Goal: Information Seeking & Learning: Find specific page/section

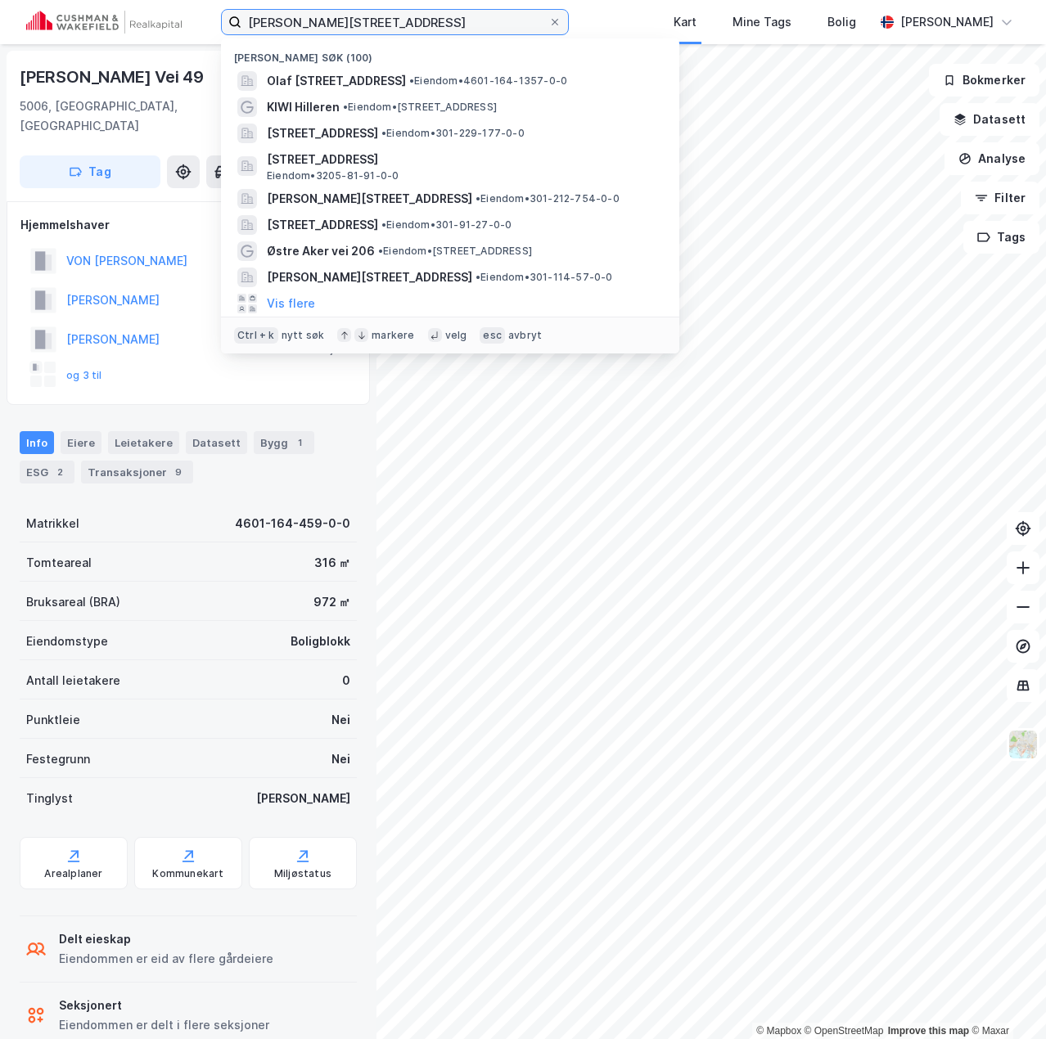
drag, startPoint x: 352, startPoint y: 26, endPoint x: 19, endPoint y: 16, distance: 333.2
click at [20, 17] on div "[PERSON_NAME] vei 45 Nylige søk (100) Olaf [STREET_ADDRESS] • Eiendom • 4601-16…" at bounding box center [523, 22] width 1046 height 44
type input "oslo s"
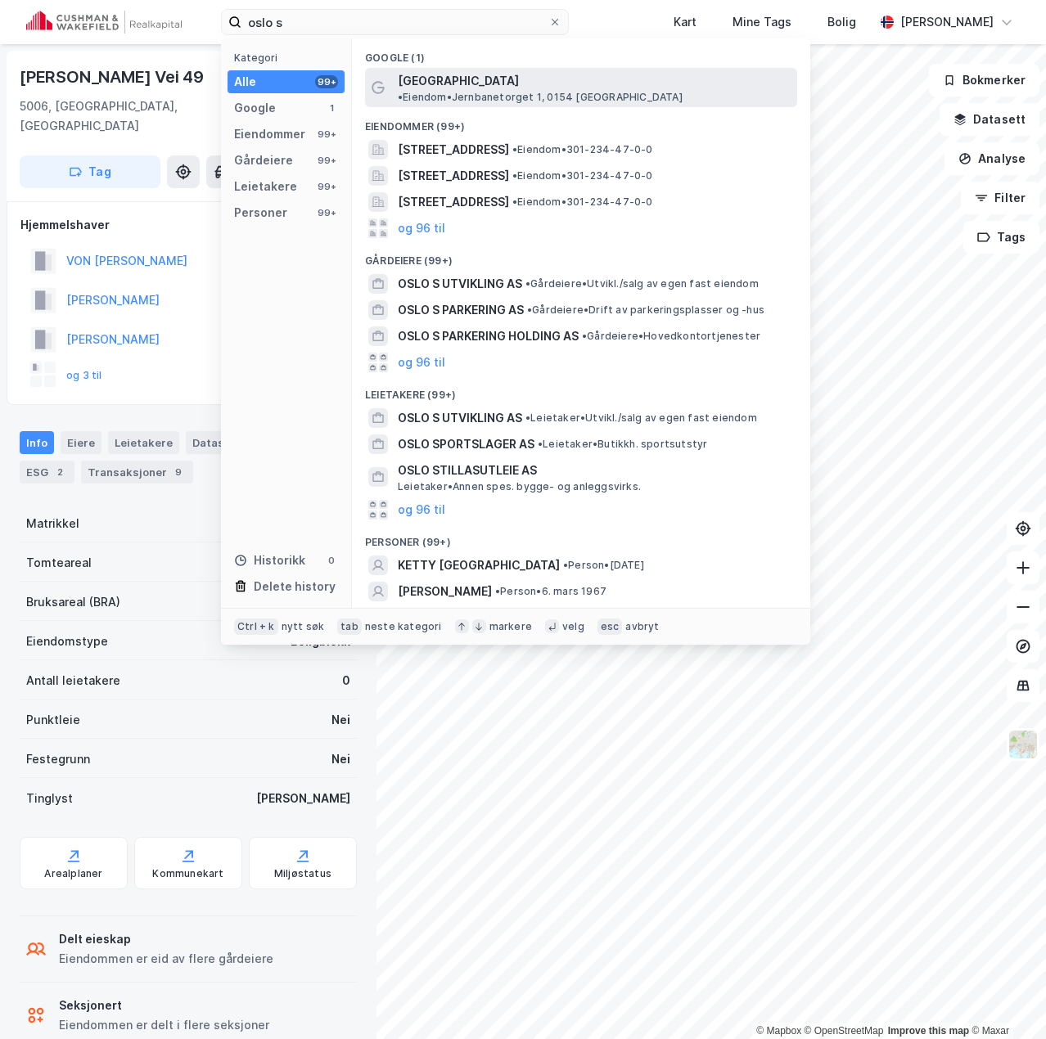
click at [511, 91] on span "• Eiendom • [STREET_ADDRESS]" at bounding box center [540, 97] width 285 height 13
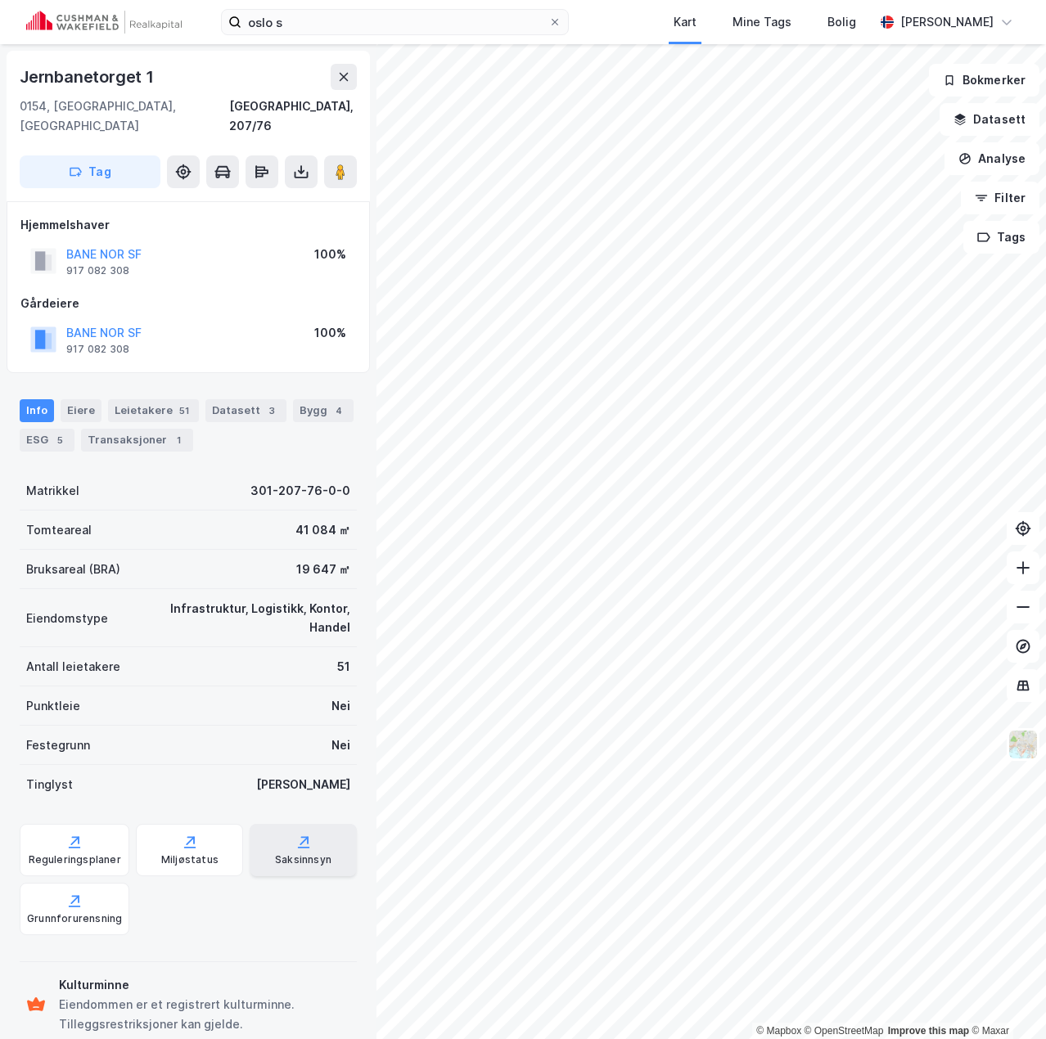
click at [275, 853] on div "Saksinnsyn" at bounding box center [303, 859] width 56 height 13
